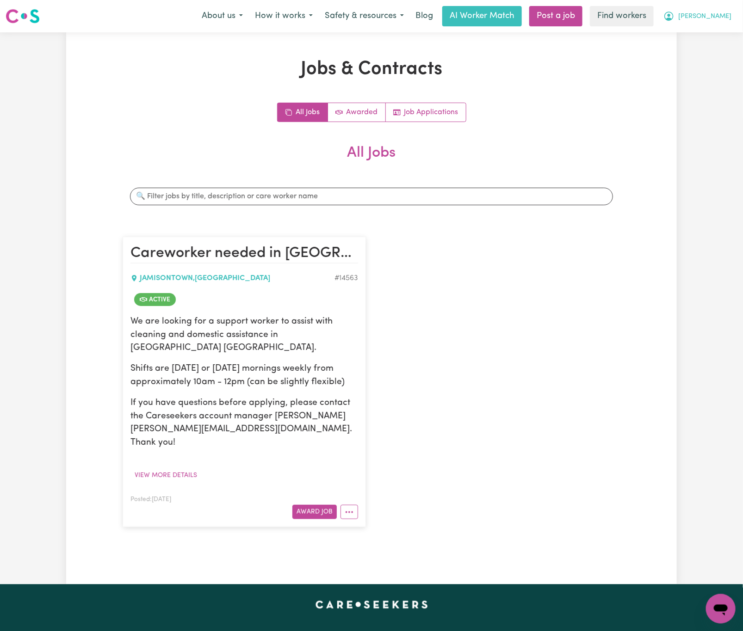
drag, startPoint x: 707, startPoint y: 16, endPoint x: 713, endPoint y: 17, distance: 6.6
click at [674, 16] on icon "My Account" at bounding box center [668, 16] width 11 height 11
click at [713, 53] on link "Logout" at bounding box center [700, 53] width 73 height 18
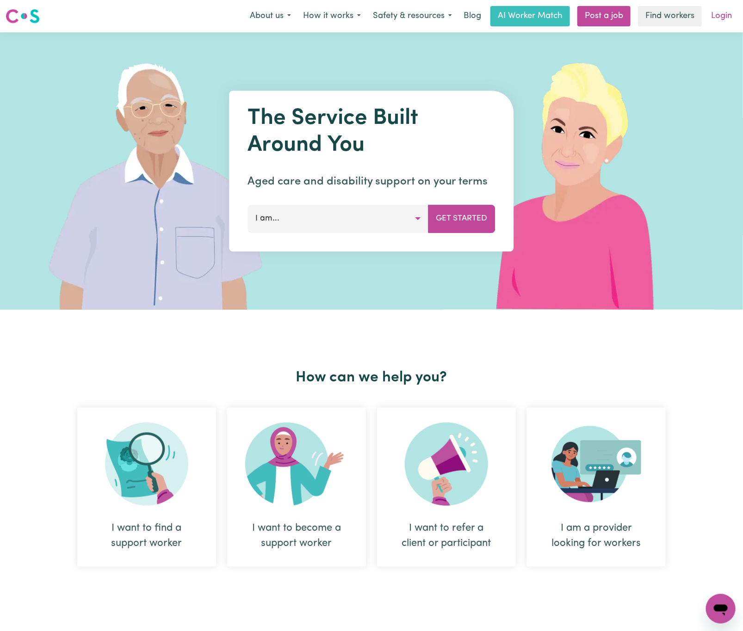
click at [725, 19] on link "Login" at bounding box center [721, 16] width 32 height 20
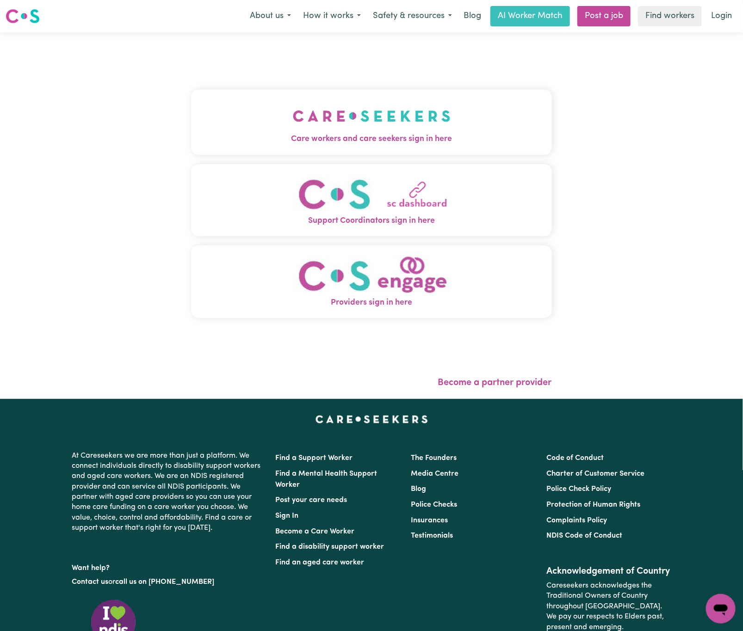
click at [318, 99] on img "Care workers and care seekers sign in here" at bounding box center [372, 116] width 158 height 34
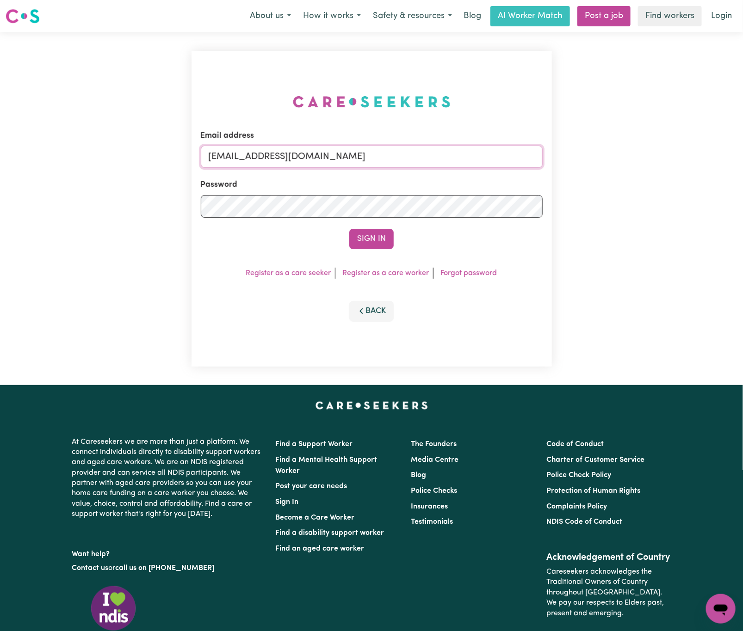
drag, startPoint x: 260, startPoint y: 151, endPoint x: 510, endPoint y: 140, distance: 250.9
click at [510, 140] on div "Email address [EMAIL_ADDRESS][DOMAIN_NAME]" at bounding box center [372, 149] width 342 height 38
paste input "[EMAIL_ADDRESS][DOMAIN_NAME]"
type input "[EMAIL_ADDRESS][DOMAIN_NAME]"
click at [349, 229] on button "Sign In" at bounding box center [371, 239] width 44 height 20
